Goal: Transaction & Acquisition: Book appointment/travel/reservation

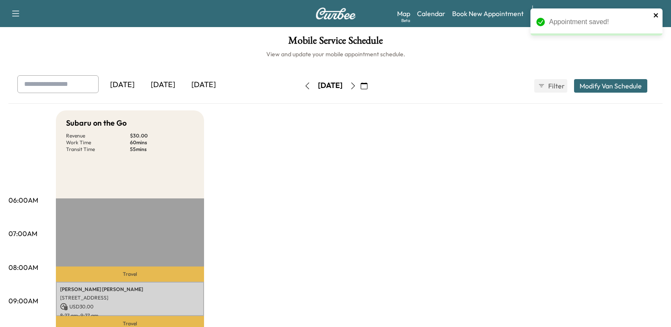
click at [654, 17] on icon "close" at bounding box center [656, 15] width 6 height 7
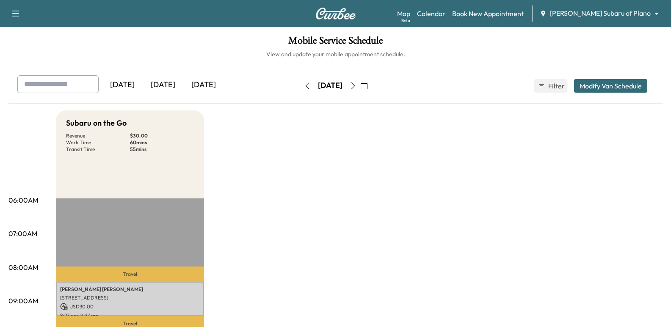
click at [371, 89] on button "button" at bounding box center [364, 86] width 14 height 14
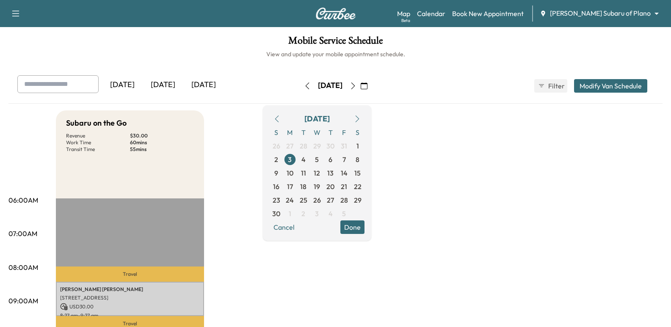
click at [280, 118] on icon "button" at bounding box center [276, 119] width 7 height 7
click at [324, 160] on span "8" at bounding box center [317, 160] width 14 height 14
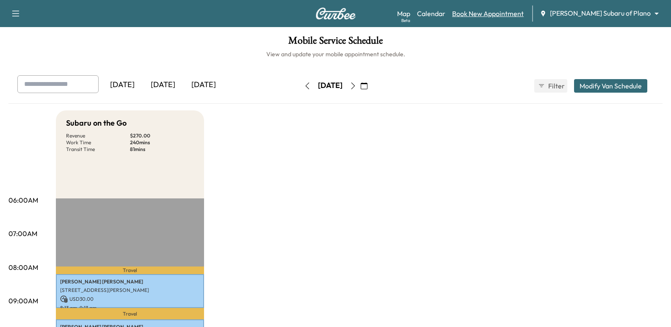
click at [524, 13] on link "Book New Appointment" at bounding box center [488, 13] width 72 height 10
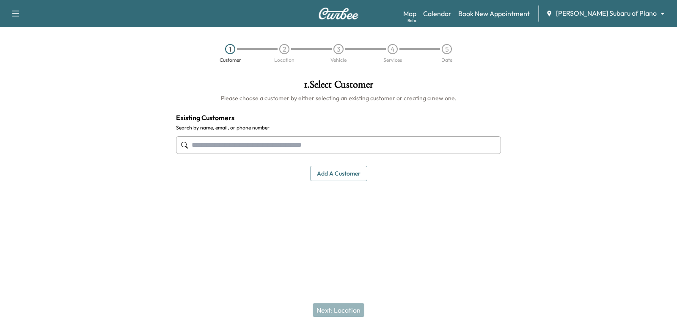
click at [270, 152] on input "text" at bounding box center [338, 145] width 325 height 18
click at [400, 141] on input "text" at bounding box center [338, 145] width 325 height 18
click at [324, 149] on input "text" at bounding box center [338, 145] width 325 height 18
click at [335, 151] on input "text" at bounding box center [338, 145] width 325 height 18
click at [411, 152] on input "text" at bounding box center [338, 145] width 325 height 18
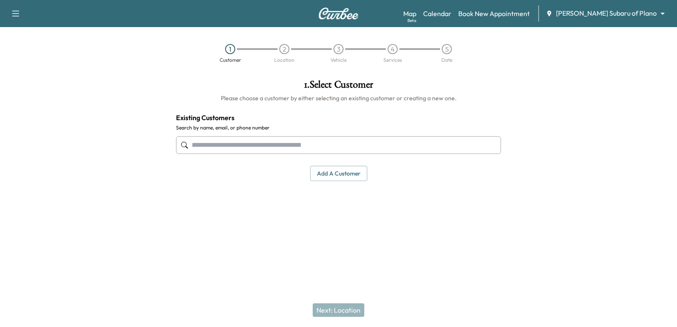
click at [411, 146] on input "text" at bounding box center [338, 145] width 325 height 18
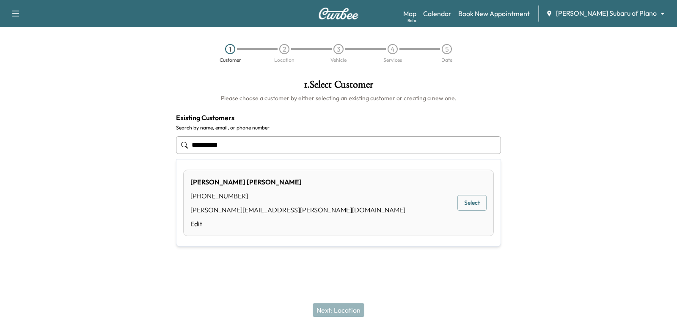
click at [480, 197] on button "Select" at bounding box center [472, 203] width 29 height 16
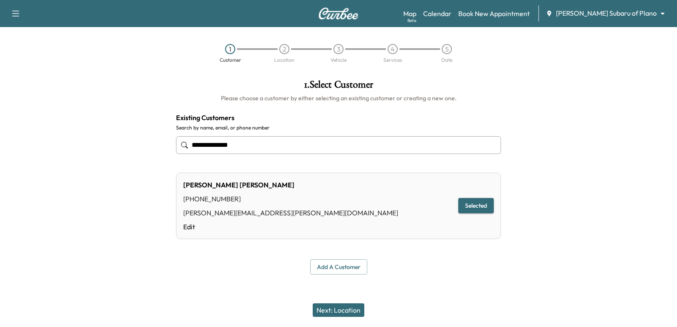
type input "**********"
click at [350, 306] on button "Next: Location" at bounding box center [339, 311] width 52 height 14
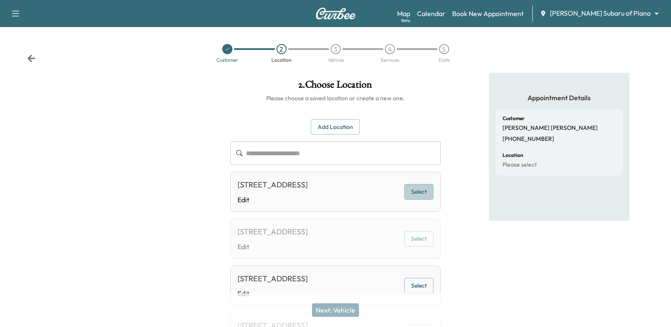
click at [413, 189] on button "Select" at bounding box center [418, 192] width 29 height 16
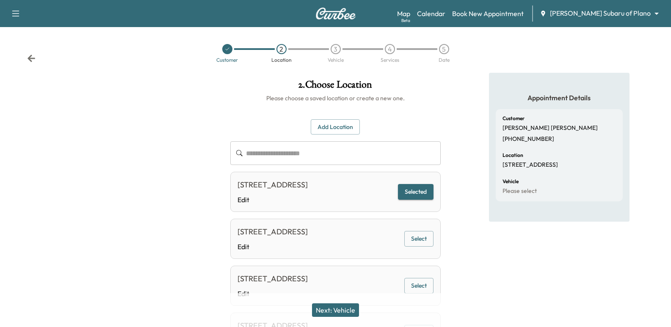
click at [348, 304] on button "Next: Vehicle" at bounding box center [335, 311] width 47 height 14
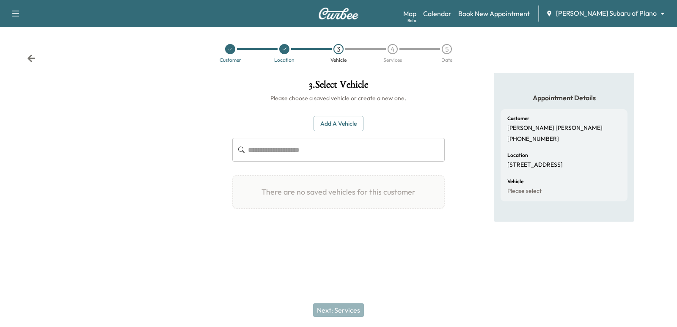
click at [342, 126] on button "Add a Vehicle" at bounding box center [339, 124] width 50 height 16
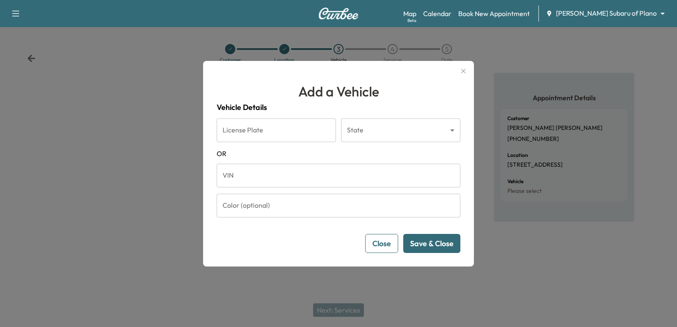
click at [375, 174] on input "VIN" at bounding box center [339, 176] width 244 height 24
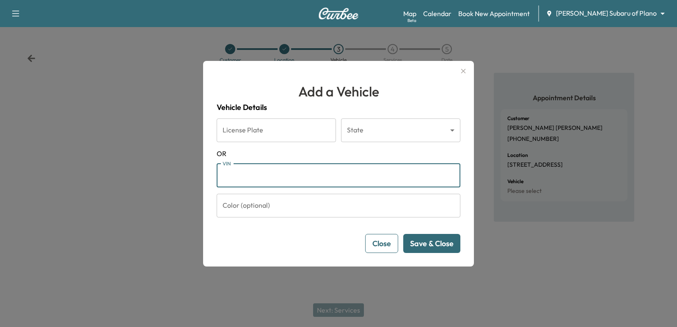
paste input "**********"
click at [325, 168] on input "VIN" at bounding box center [339, 176] width 244 height 24
type input "**********"
click at [432, 249] on button "Save & Close" at bounding box center [431, 243] width 57 height 19
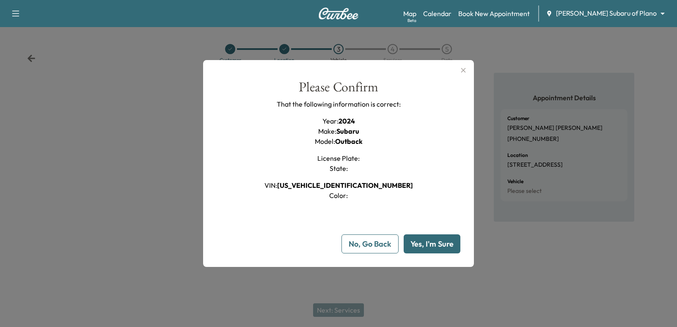
click at [431, 248] on button "Yes, I'm Sure" at bounding box center [432, 244] width 57 height 19
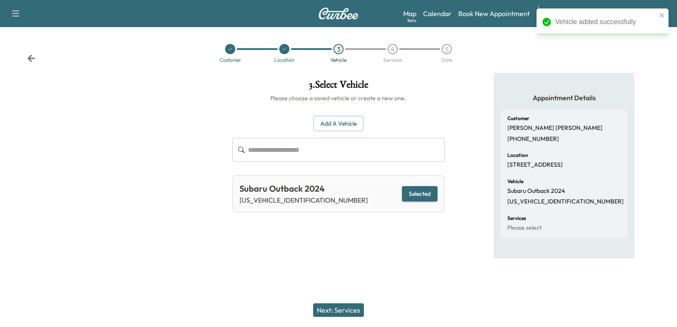
click at [34, 59] on icon at bounding box center [32, 58] width 8 height 7
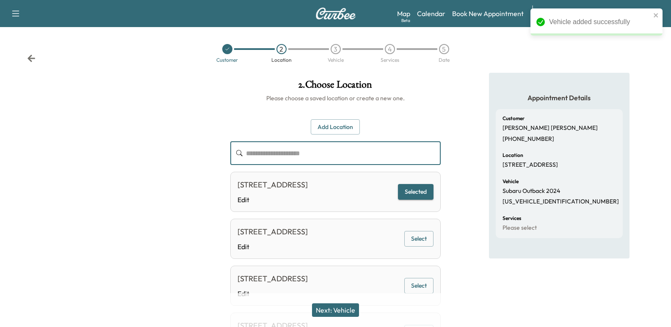
click at [323, 158] on input "text" at bounding box center [343, 153] width 195 height 24
click at [435, 115] on div "**********" at bounding box center [336, 225] width 224 height 304
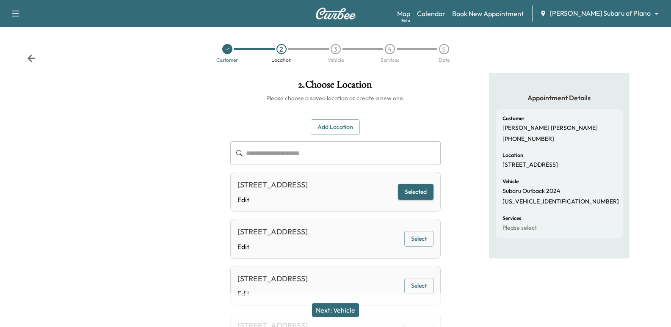
click at [352, 304] on button "Next: Vehicle" at bounding box center [335, 311] width 47 height 14
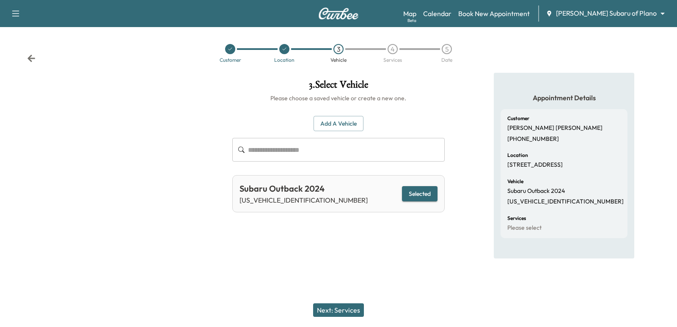
click at [352, 304] on button "Next: Services" at bounding box center [338, 311] width 51 height 14
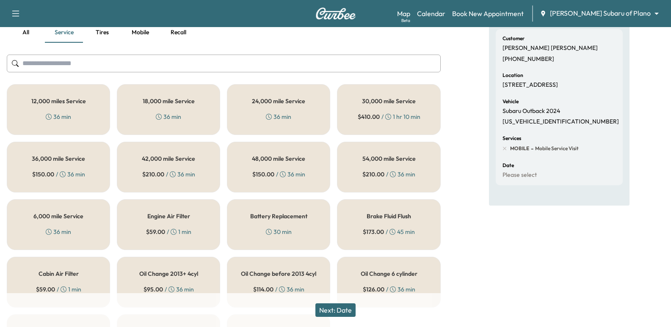
scroll to position [85, 0]
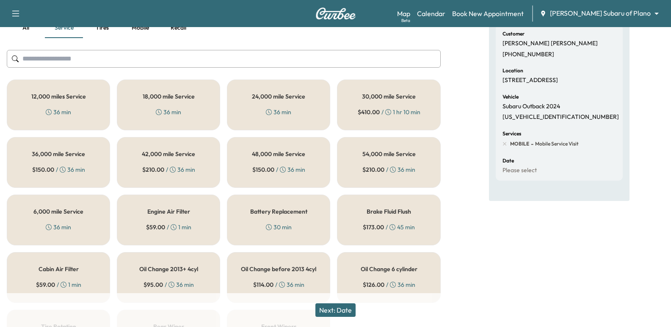
click at [77, 213] on h5 "6,000 mile Service" at bounding box center [58, 212] width 50 height 6
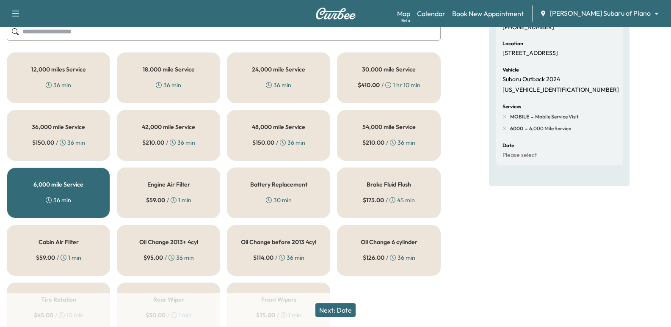
scroll to position [152, 0]
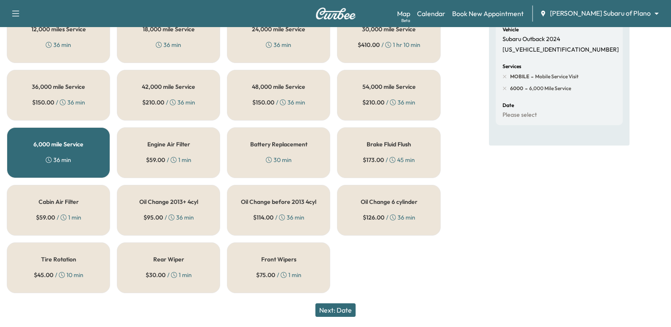
click at [345, 313] on button "Next: Date" at bounding box center [335, 311] width 40 height 14
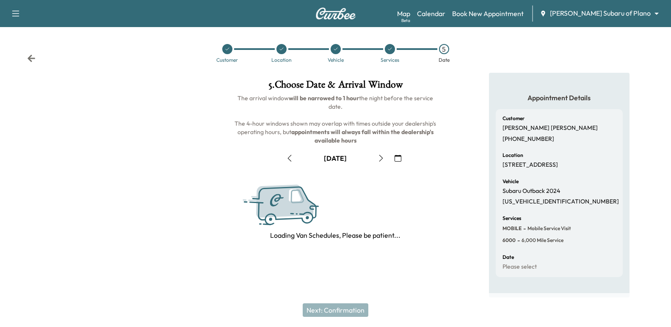
scroll to position [97, 0]
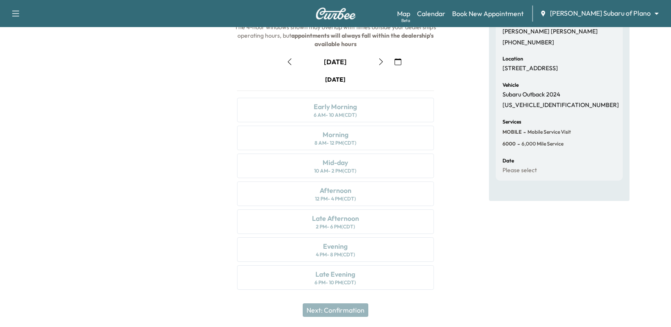
click at [397, 61] on icon "button" at bounding box center [398, 61] width 7 height 7
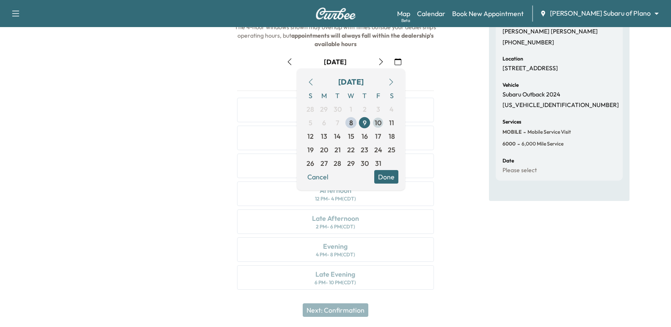
click at [379, 120] on span "10" at bounding box center [378, 123] width 7 height 10
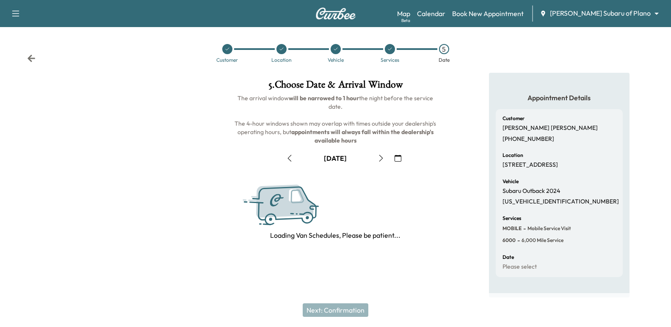
click at [446, 104] on div "5 . Choose Date & Arrival Window The arrival window will be narrowed to 1 hour …" at bounding box center [336, 160] width 224 height 174
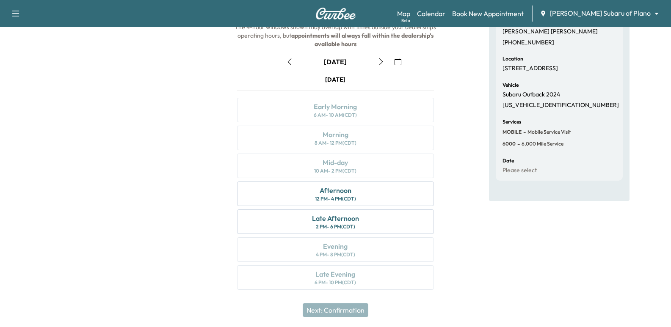
click at [395, 62] on icon "button" at bounding box center [398, 61] width 7 height 7
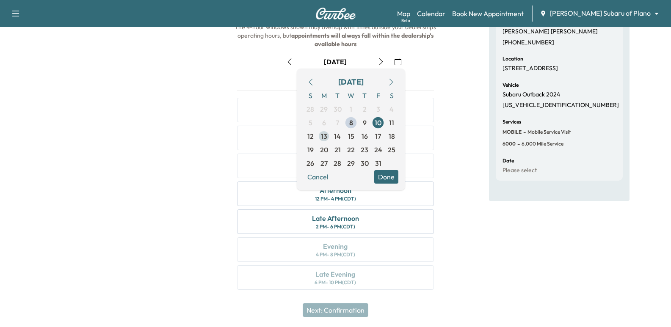
click at [320, 137] on span "13" at bounding box center [324, 137] width 14 height 14
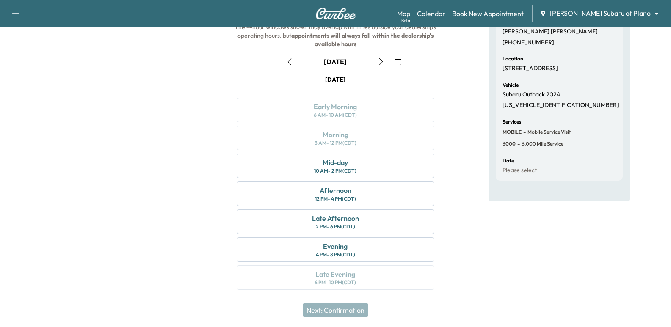
click at [392, 60] on button "button" at bounding box center [398, 62] width 14 height 14
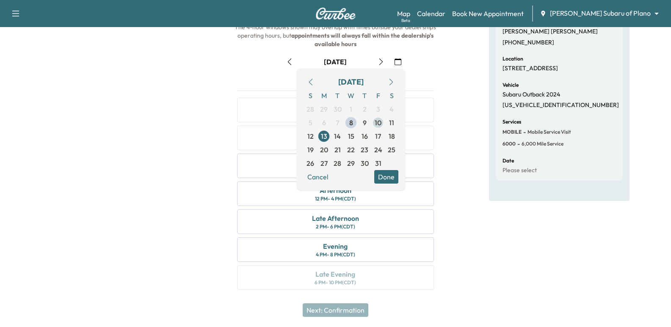
click at [375, 121] on span "10" at bounding box center [378, 123] width 7 height 10
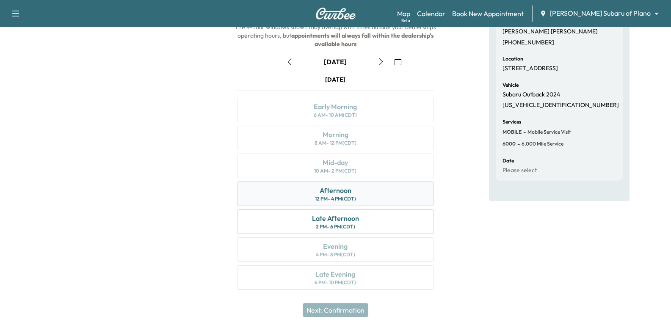
click at [387, 193] on div "Afternoon 12 PM - 4 PM (CDT)" at bounding box center [335, 194] width 196 height 25
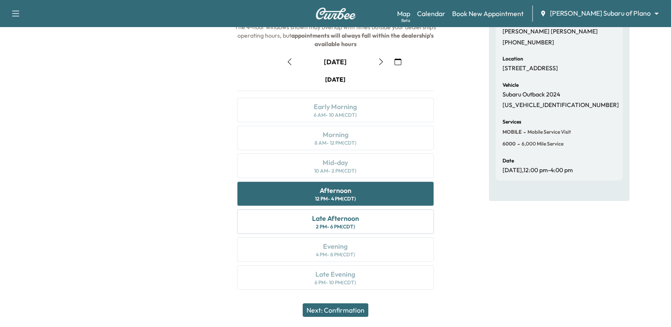
click at [347, 307] on button "Next: Confirmation" at bounding box center [336, 311] width 66 height 14
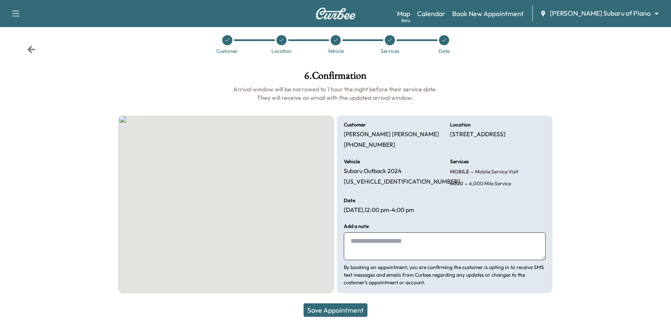
scroll to position [9, 0]
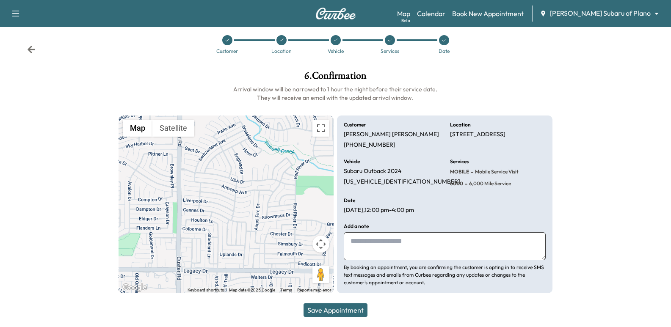
click at [446, 175] on div "Customer [PERSON_NAME] [PHONE_NUMBER] Location [STREET_ADDRESS] Vehicle Subaru …" at bounding box center [444, 205] width 215 height 178
click at [414, 211] on p "[DATE] 12:00 pm - 4:00 pm" at bounding box center [379, 211] width 70 height 8
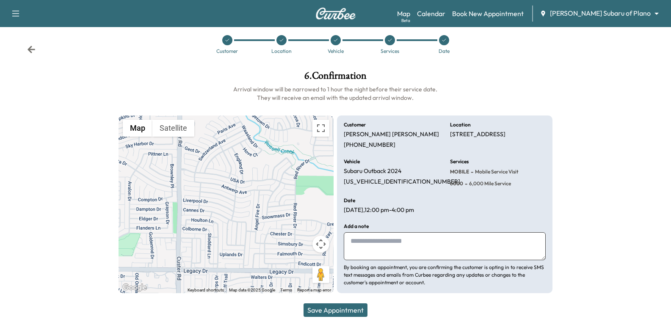
click at [431, 192] on div "Customer [PERSON_NAME] [PHONE_NUMBER] Location [STREET_ADDRESS] Vehicle Subaru …" at bounding box center [444, 205] width 215 height 178
click at [431, 191] on div "Customer [PERSON_NAME] [PHONE_NUMBER] Location [STREET_ADDRESS] Vehicle Subaru …" at bounding box center [444, 205] width 215 height 178
click at [439, 188] on div "Customer [PERSON_NAME] [PHONE_NUMBER] Location [STREET_ADDRESS] Vehicle Subaru …" at bounding box center [444, 205] width 215 height 178
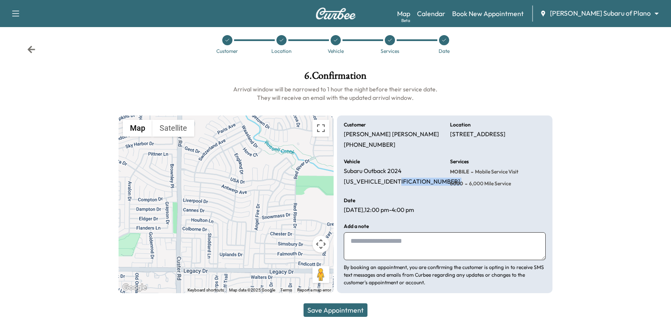
click at [439, 188] on div "Customer [PERSON_NAME] [PHONE_NUMBER] Location [STREET_ADDRESS] Vehicle Subaru …" at bounding box center [444, 205] width 215 height 178
click at [349, 308] on button "Save Appointment" at bounding box center [336, 311] width 64 height 14
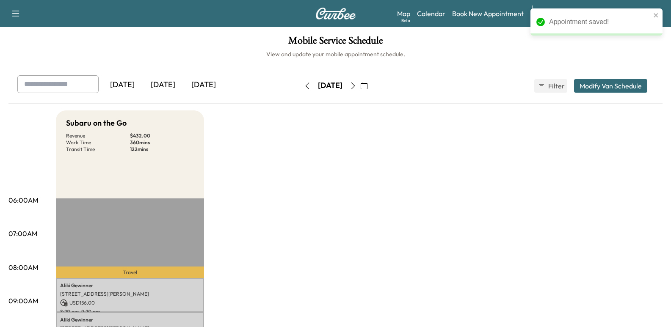
click at [443, 79] on div "[DATE] [DATE] [DATE] [DATE] October 2025 S M T W T F S 28 29 30 1 2 3 4 5 6 7 8…" at bounding box center [336, 85] width 650 height 21
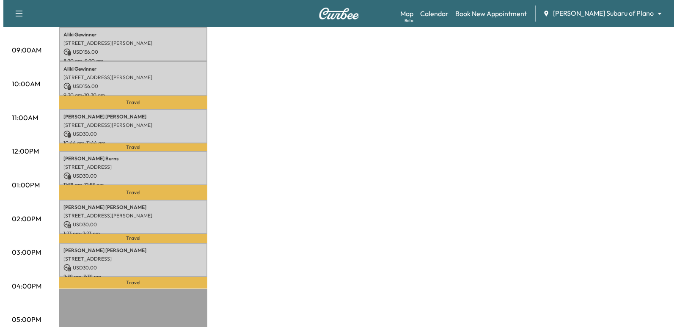
scroll to position [254, 0]
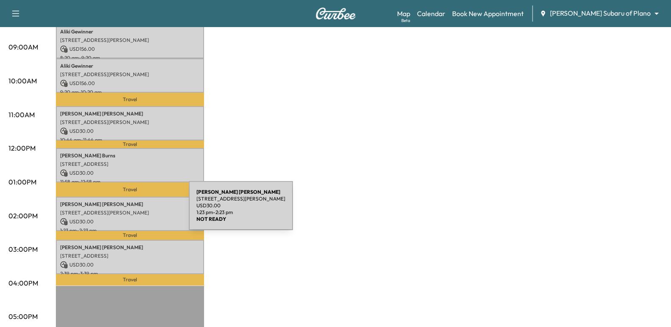
click at [125, 211] on p "[STREET_ADDRESS][PERSON_NAME]" at bounding box center [130, 213] width 140 height 7
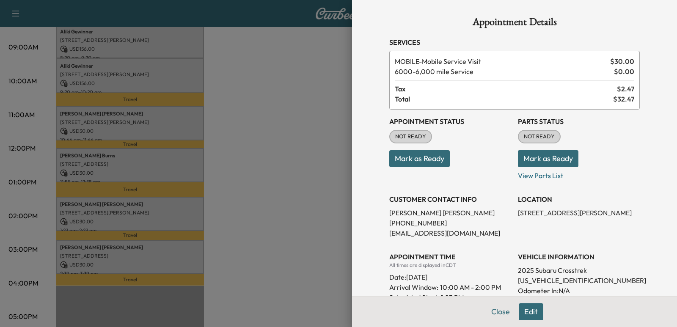
click at [231, 231] on div at bounding box center [338, 163] width 677 height 327
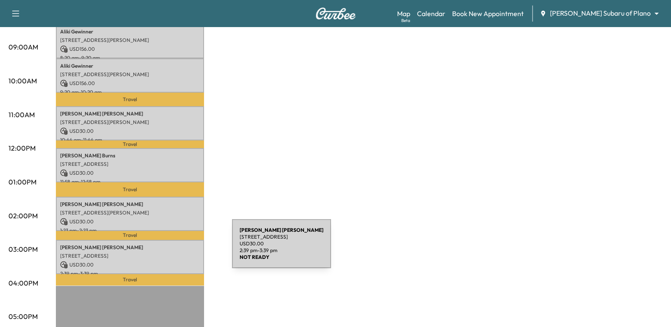
click at [168, 253] on p "[STREET_ADDRESS]" at bounding box center [130, 256] width 140 height 7
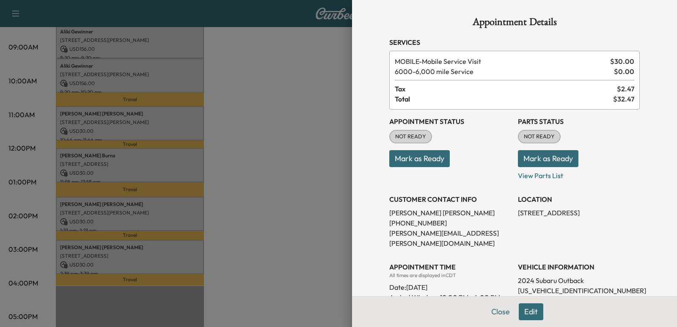
click at [420, 213] on p "[PERSON_NAME]" at bounding box center [450, 213] width 122 height 10
copy p "[PERSON_NAME]"
click at [421, 221] on p "[PHONE_NUMBER]" at bounding box center [450, 223] width 122 height 10
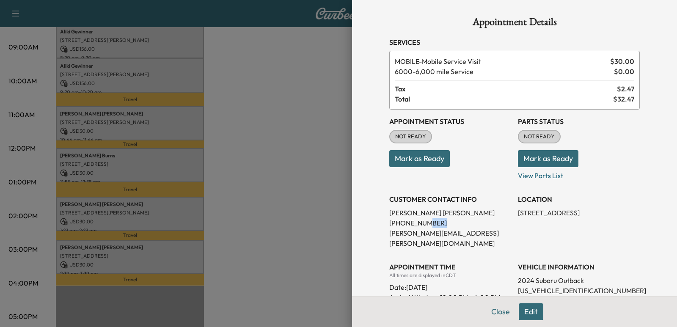
click at [421, 221] on p "[PHONE_NUMBER]" at bounding box center [450, 223] width 122 height 10
copy p "[PHONE_NUMBER]"
